Goal: Check status: Check status

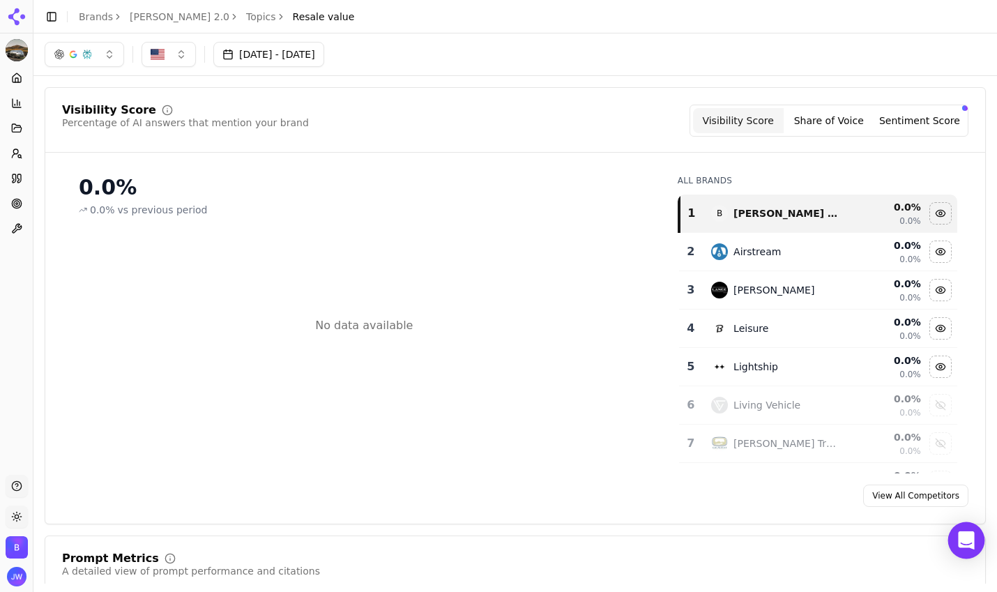
click at [969, 547] on div "Open Intercom Messenger" at bounding box center [966, 540] width 37 height 37
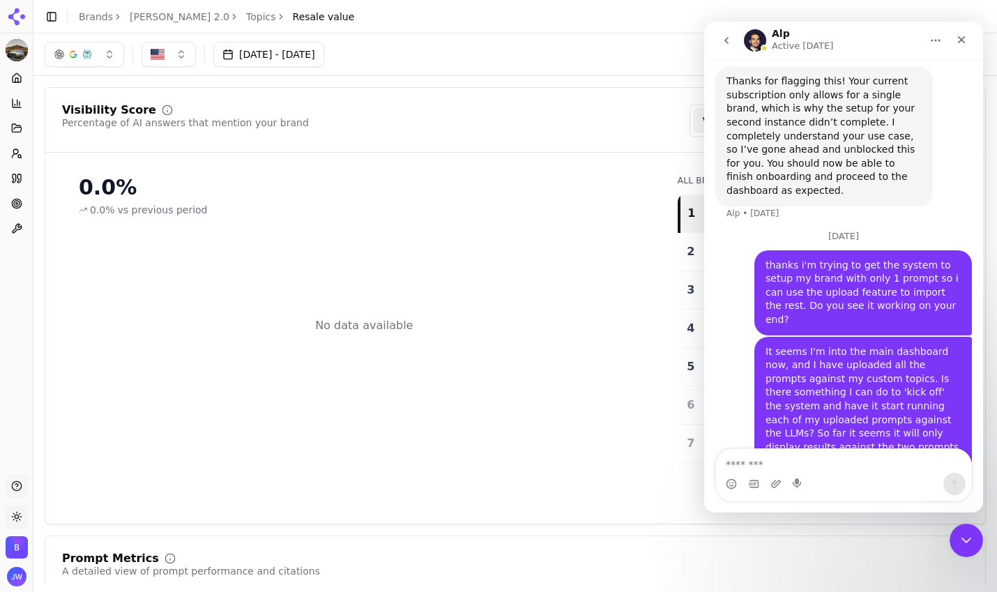
scroll to position [429, 0]
click at [956, 45] on icon "Close" at bounding box center [961, 39] width 11 height 11
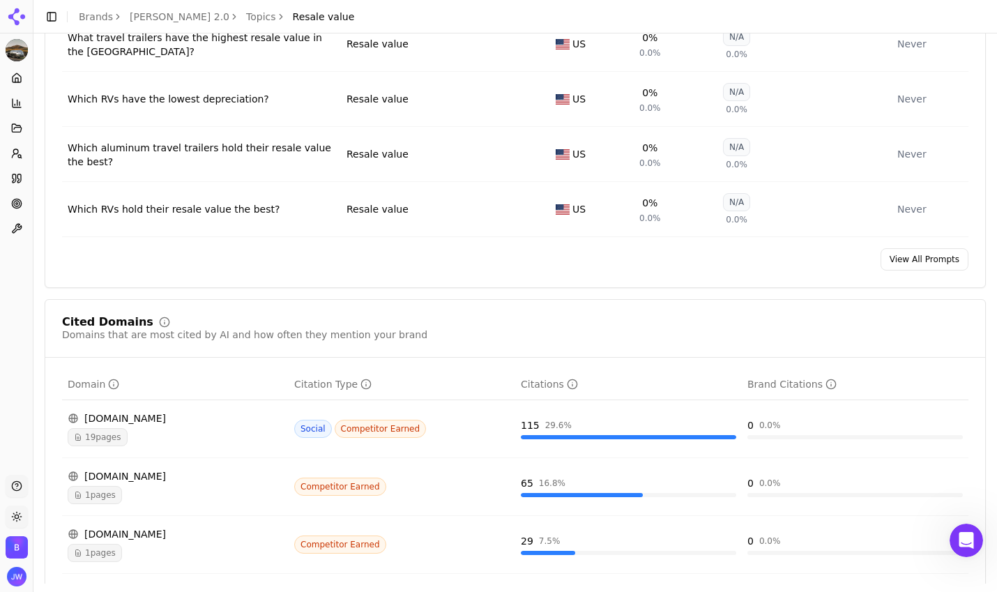
scroll to position [0, 0]
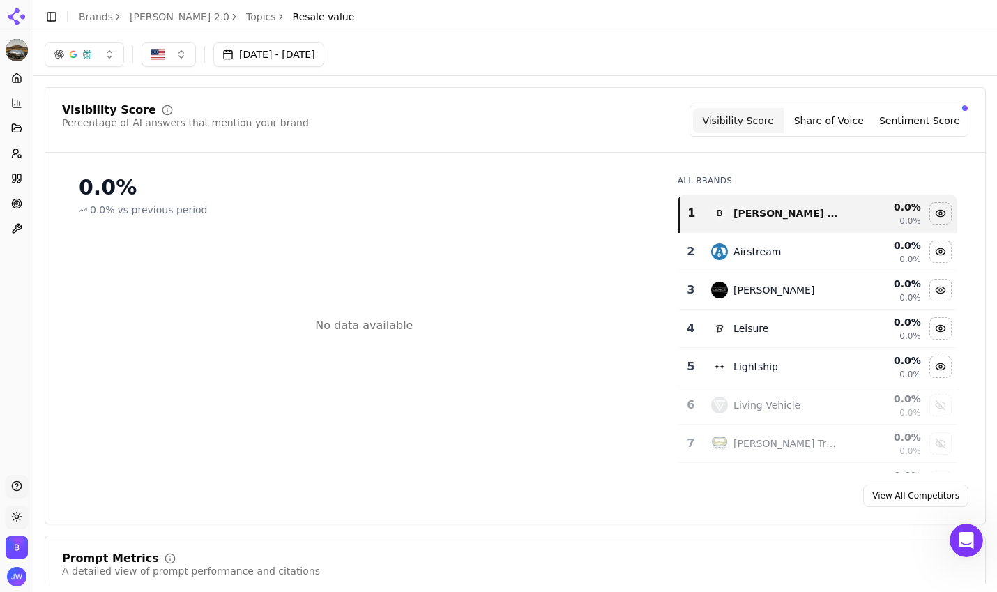
click at [246, 21] on link "Topics" at bounding box center [261, 17] width 30 height 14
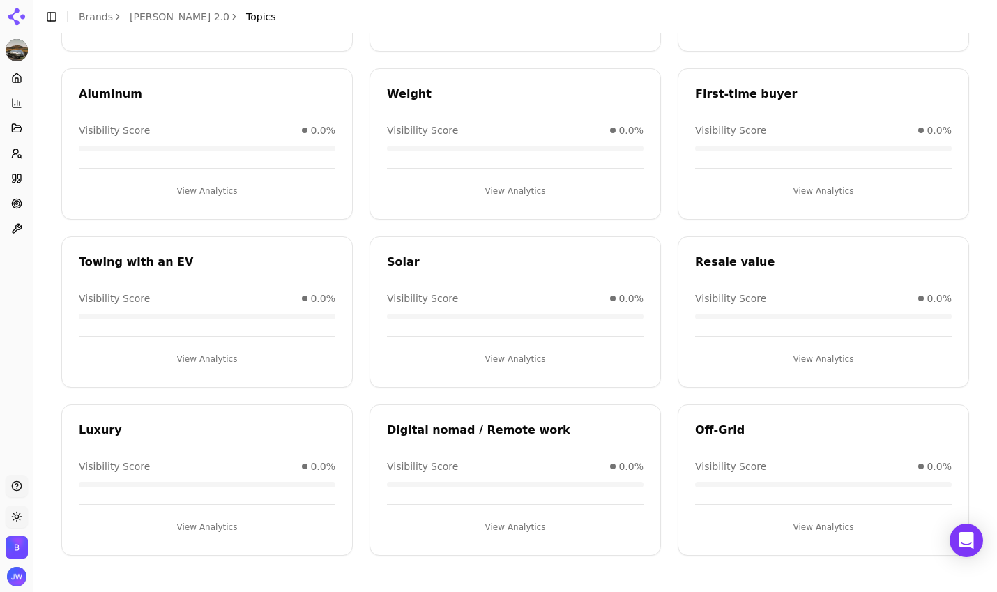
scroll to position [75, 0]
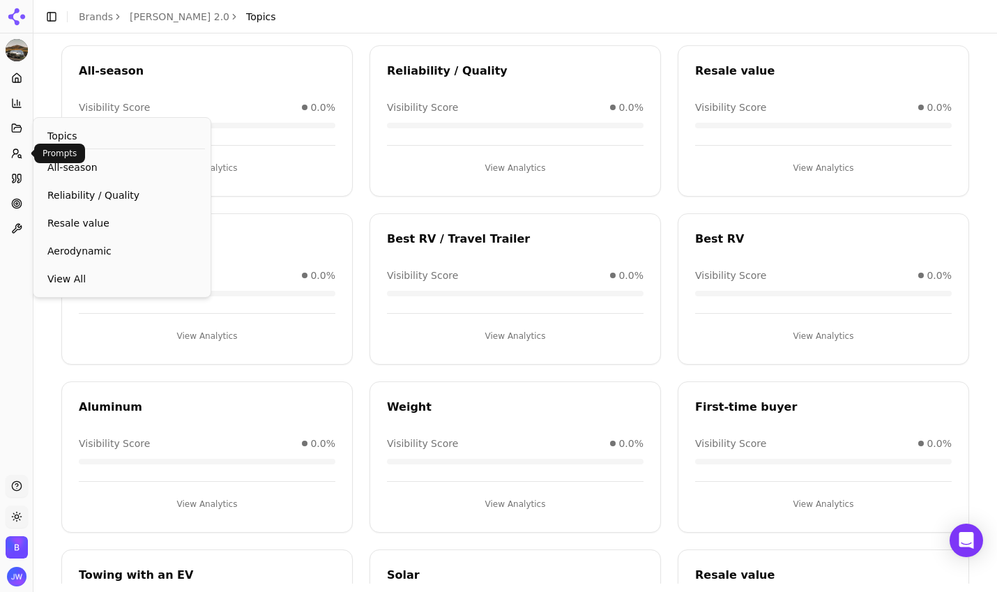
click at [19, 151] on icon at bounding box center [16, 153] width 11 height 11
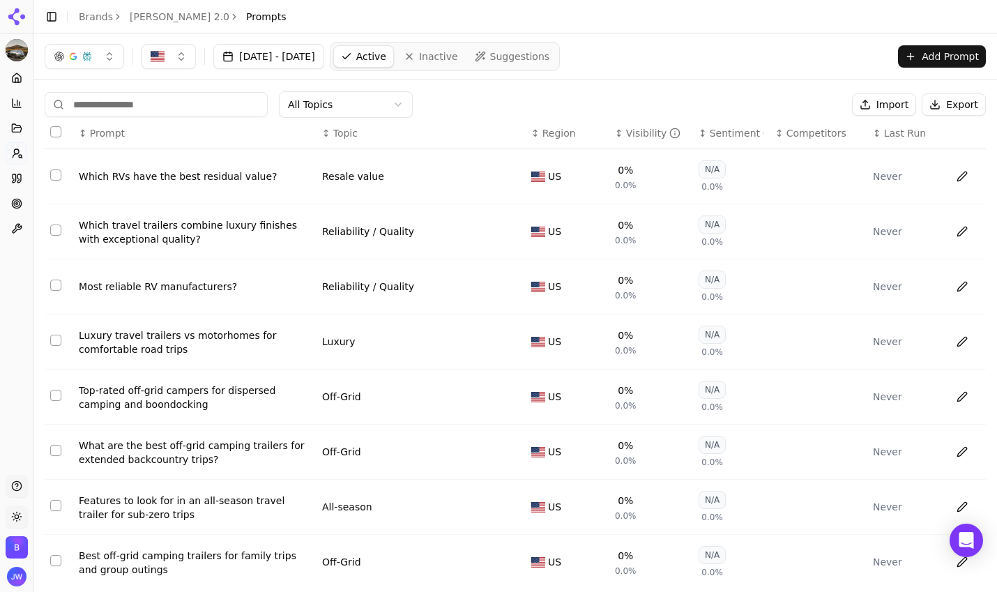
click at [884, 134] on span "Last Run" at bounding box center [905, 133] width 42 height 14
click at [904, 140] on th "↑ Last Run" at bounding box center [905, 133] width 77 height 31
click at [892, 135] on span "Last Run" at bounding box center [905, 133] width 42 height 14
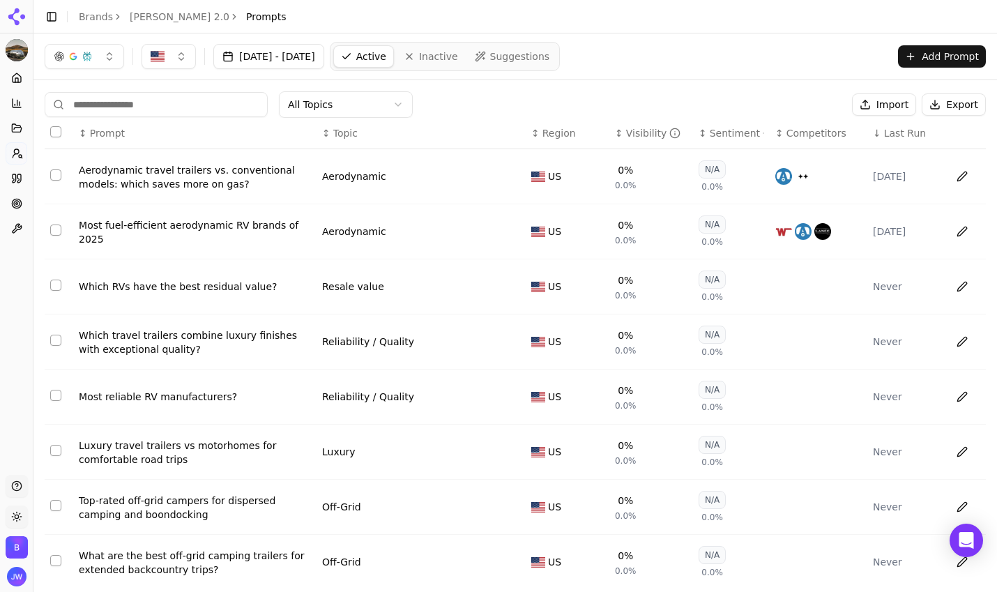
click at [227, 183] on div "Aerodynamic travel trailers vs. conventional models: which saves more on gas?" at bounding box center [195, 177] width 232 height 28
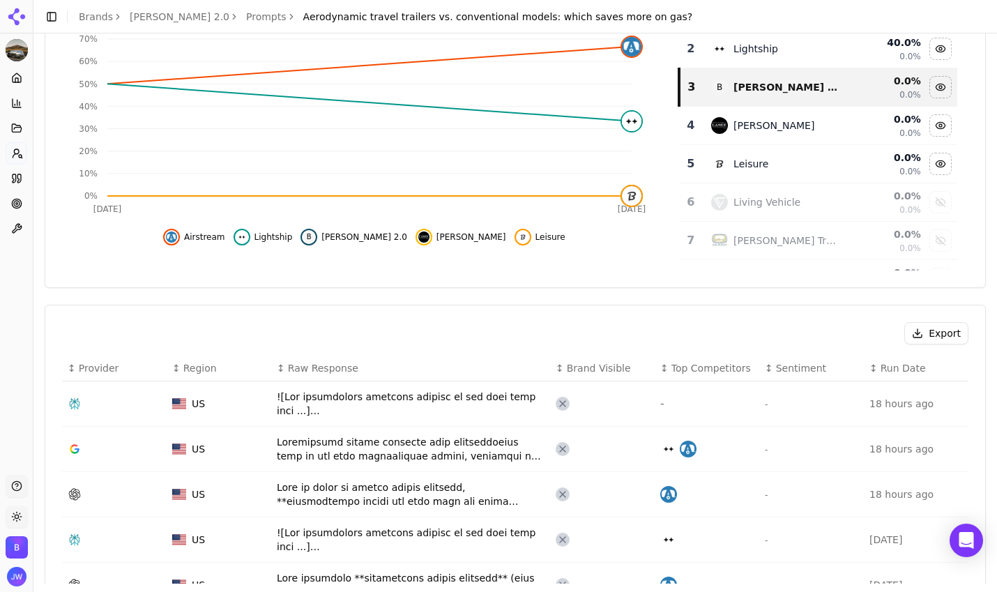
scroll to position [298, 0]
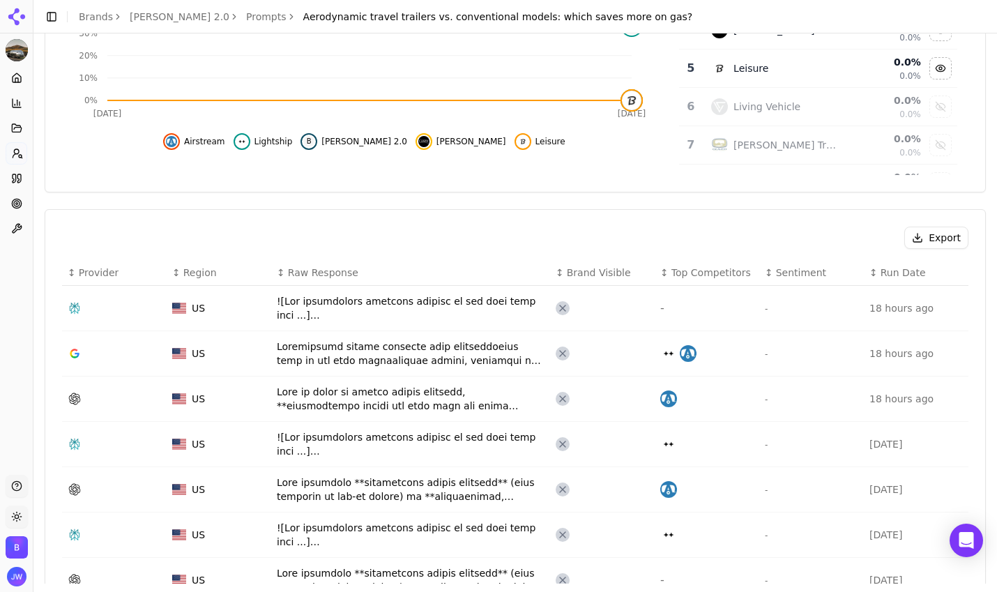
click at [449, 359] on div "Data table" at bounding box center [411, 354] width 268 height 28
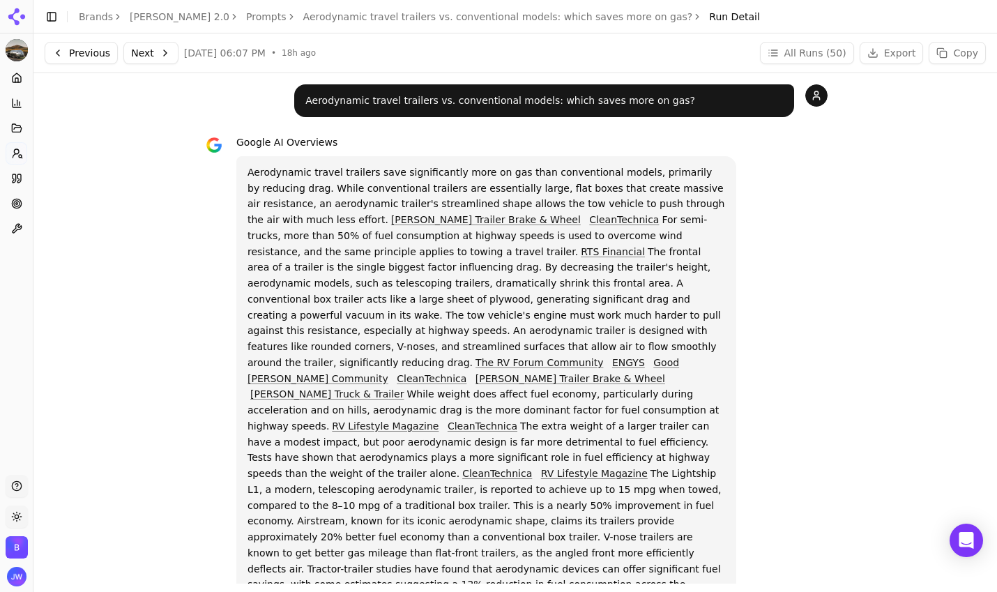
click at [709, 12] on span "Run Detail" at bounding box center [734, 17] width 51 height 14
click at [246, 10] on link "Prompts" at bounding box center [266, 17] width 40 height 14
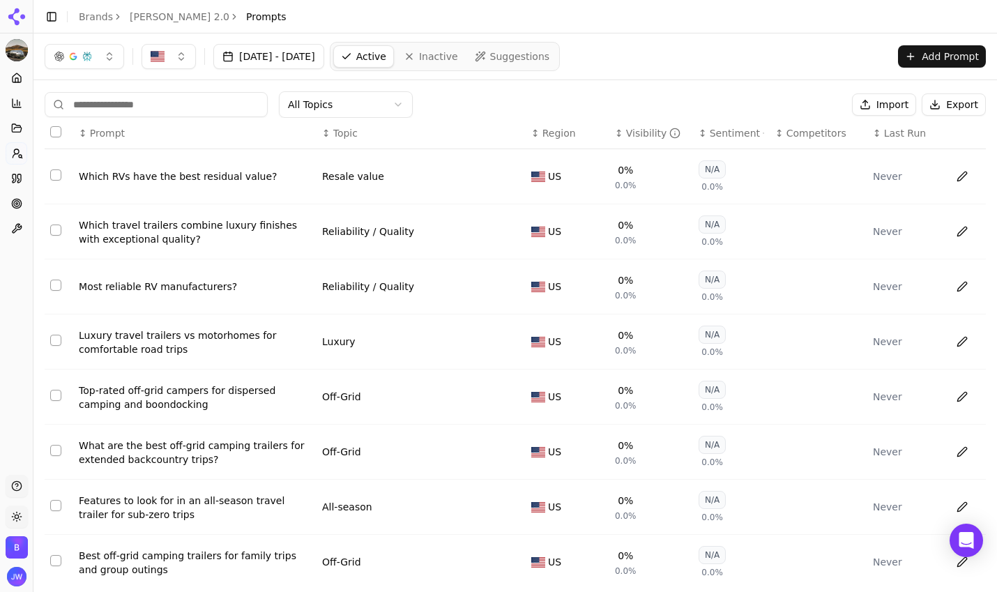
click at [901, 136] on span "Last Run" at bounding box center [905, 133] width 42 height 14
